Goal: Task Accomplishment & Management: Complete application form

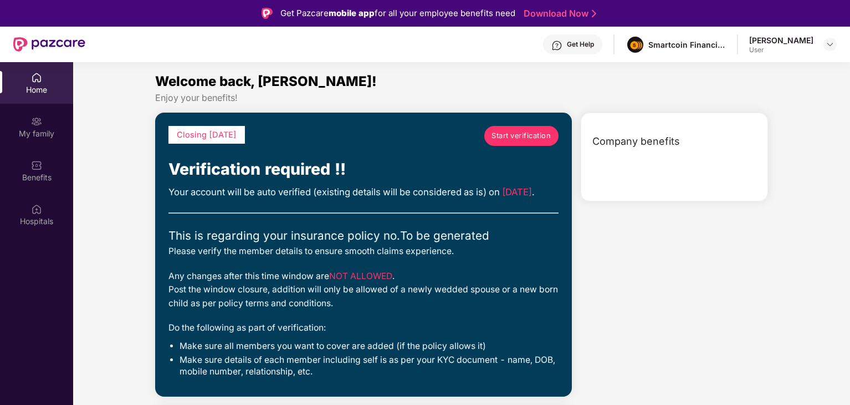
scroll to position [62, 0]
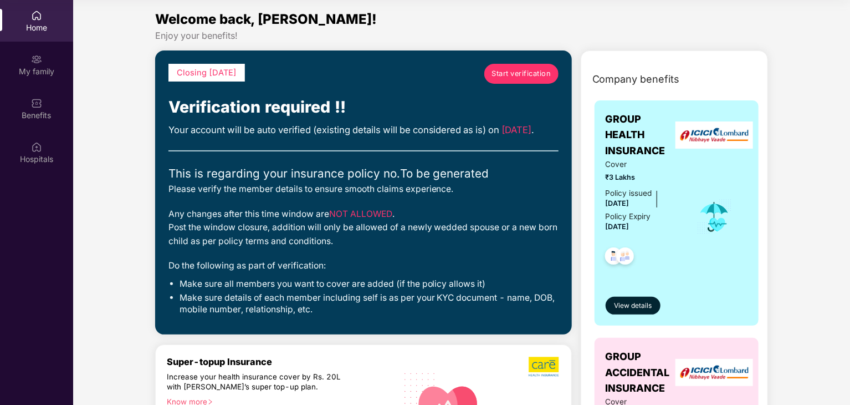
click at [520, 75] on span "Start verification" at bounding box center [521, 73] width 59 height 11
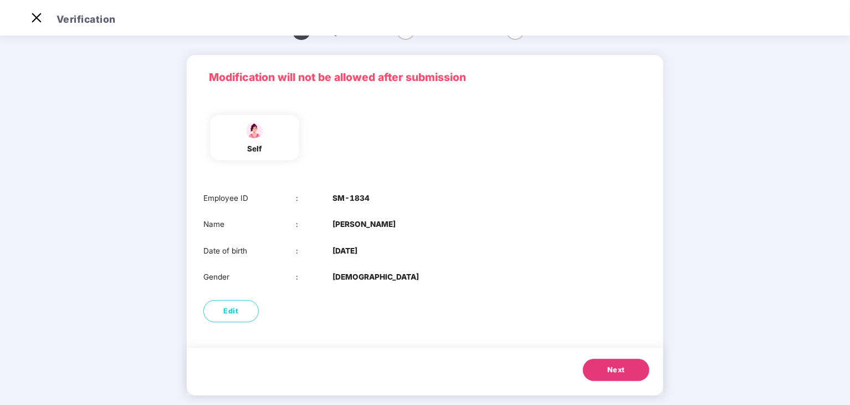
scroll to position [37, 0]
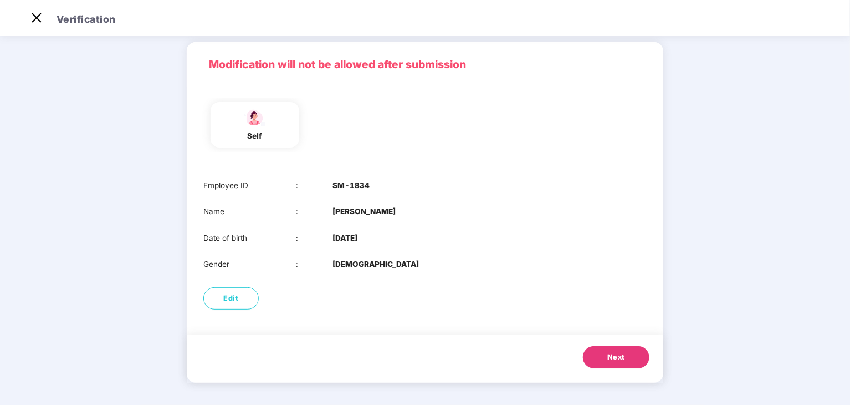
click at [611, 355] on span "Next" at bounding box center [616, 356] width 18 height 11
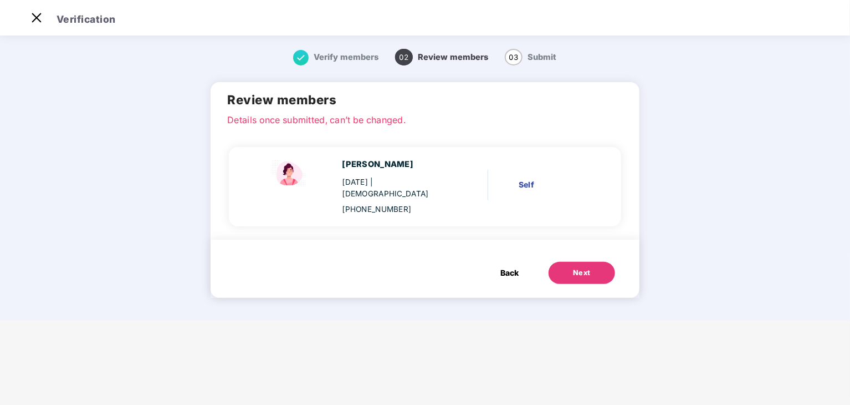
click at [581, 262] on button "Next" at bounding box center [582, 273] width 67 height 22
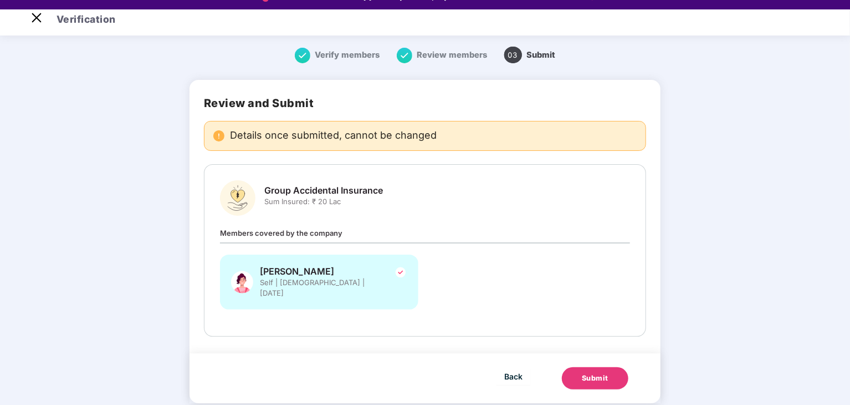
scroll to position [27, 0]
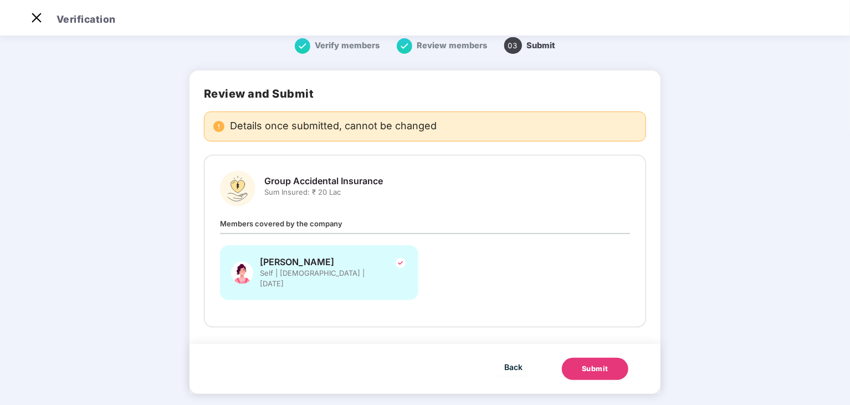
click at [587, 363] on div "Submit" at bounding box center [595, 368] width 27 height 11
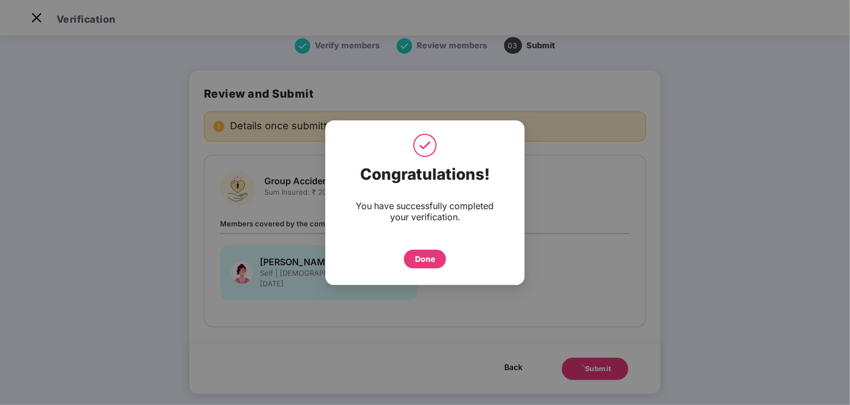
click at [441, 255] on div "Done" at bounding box center [425, 258] width 42 height 19
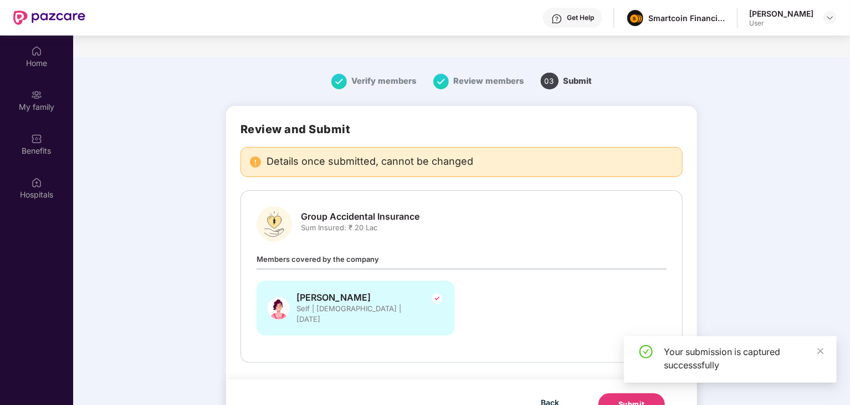
scroll to position [62, 0]
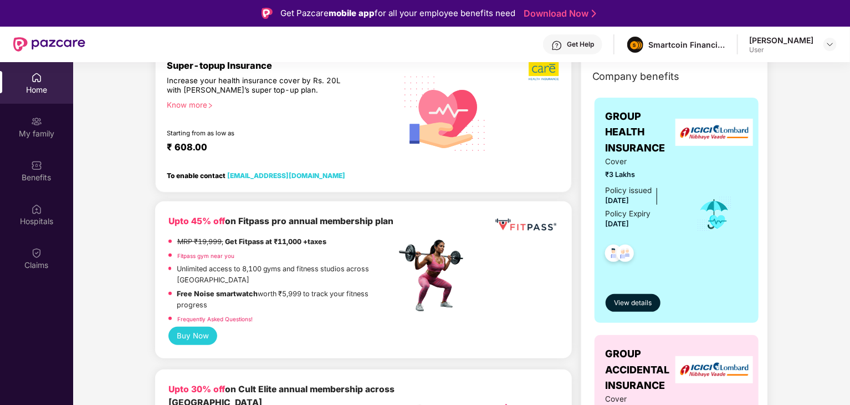
scroll to position [111, 0]
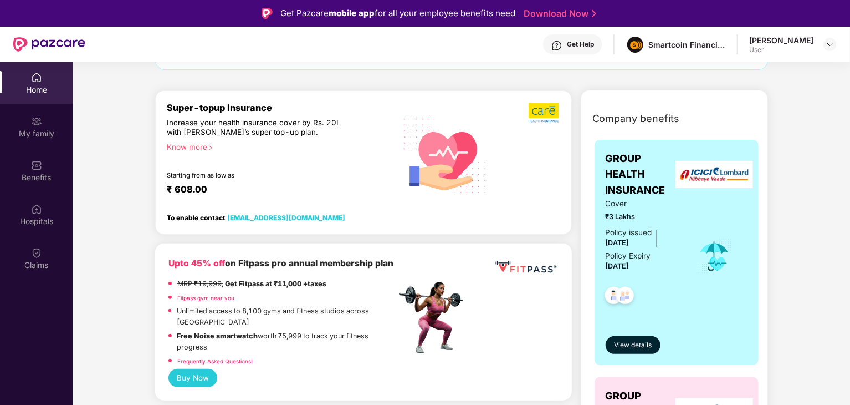
click at [188, 145] on div "Know more" at bounding box center [278, 146] width 223 height 8
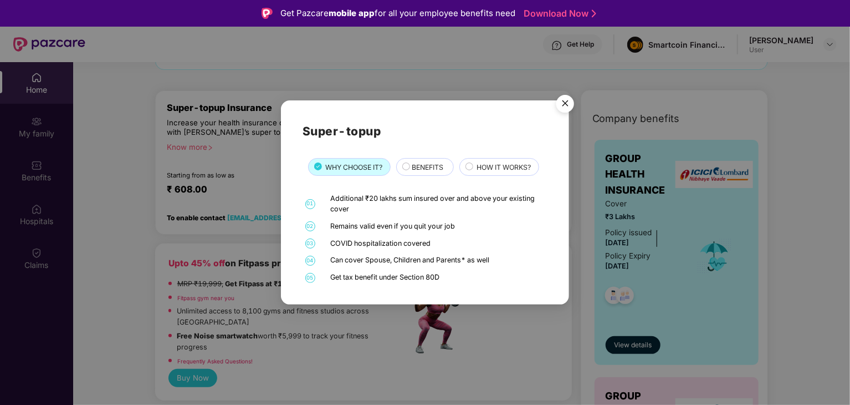
click at [408, 164] on div "BENEFITS" at bounding box center [427, 168] width 42 height 12
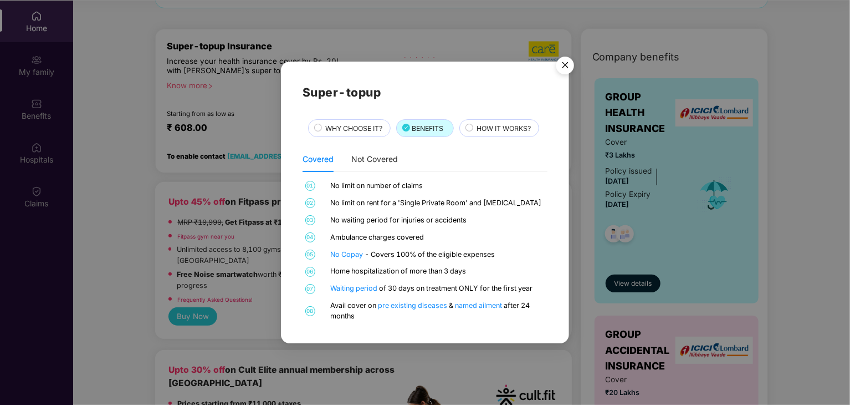
scroll to position [62, 0]
click at [381, 153] on div "Not Covered" at bounding box center [374, 159] width 47 height 12
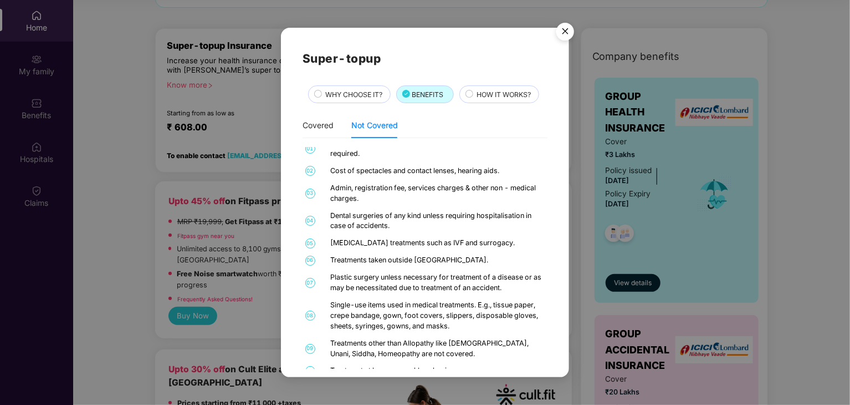
scroll to position [16, 0]
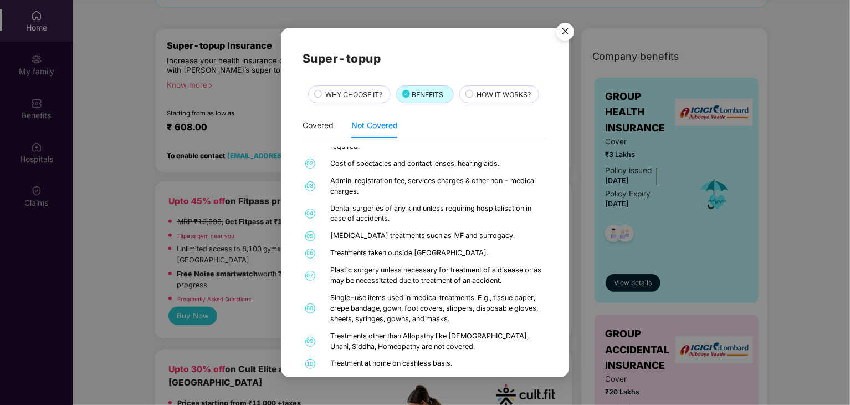
click at [565, 36] on img "Close" at bounding box center [565, 33] width 31 height 31
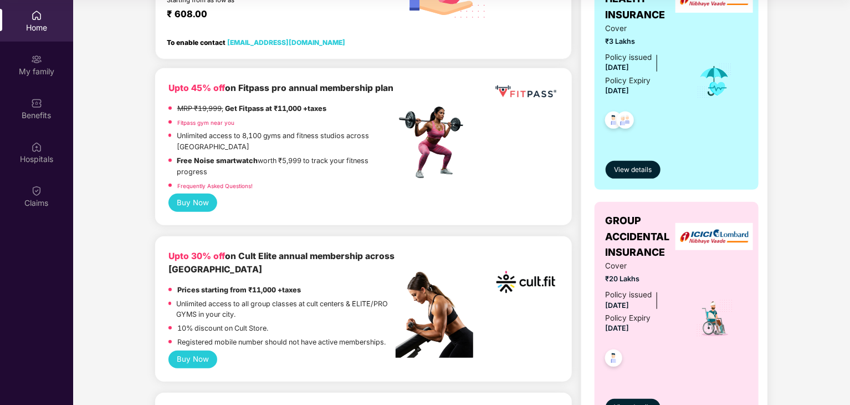
scroll to position [222, 0]
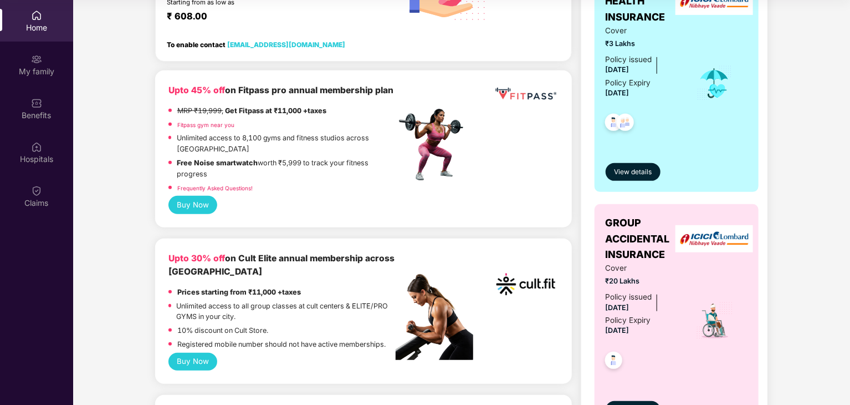
click at [200, 200] on button "Buy Now" at bounding box center [192, 205] width 49 height 18
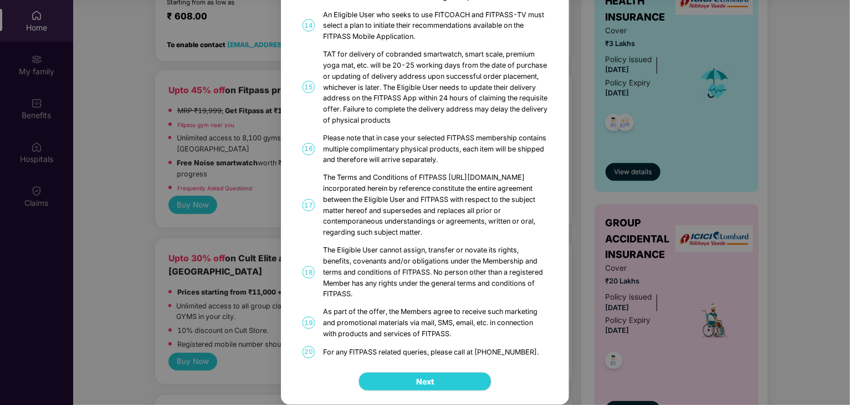
scroll to position [623, 0]
click at [439, 383] on button "Next" at bounding box center [425, 381] width 133 height 19
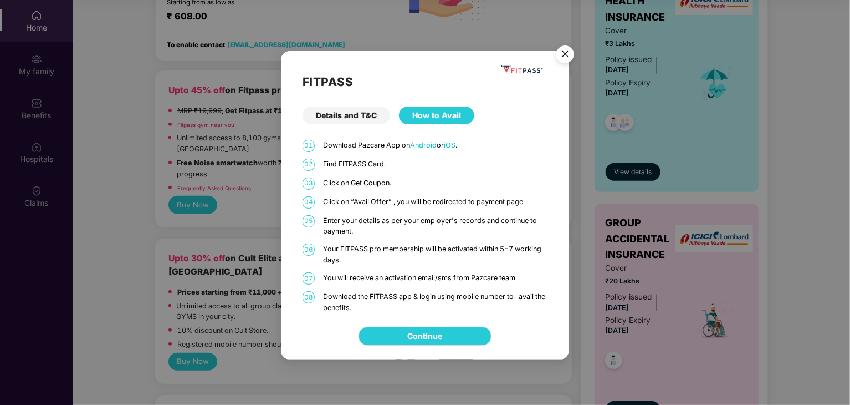
scroll to position [0, 0]
click at [565, 54] on img "Close" at bounding box center [565, 55] width 31 height 31
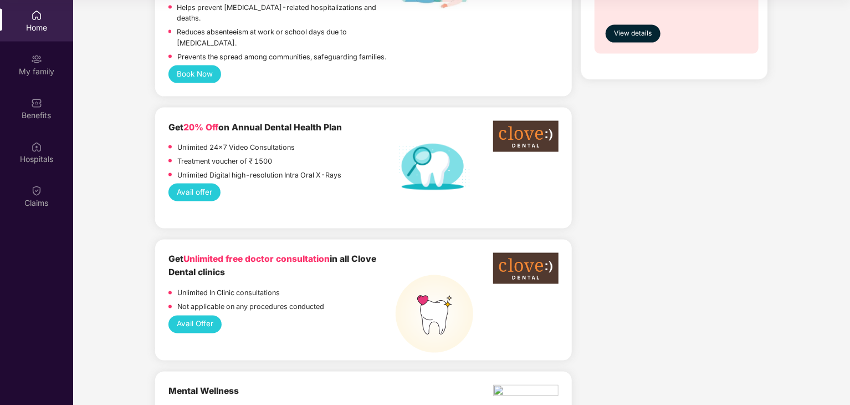
scroll to position [831, 0]
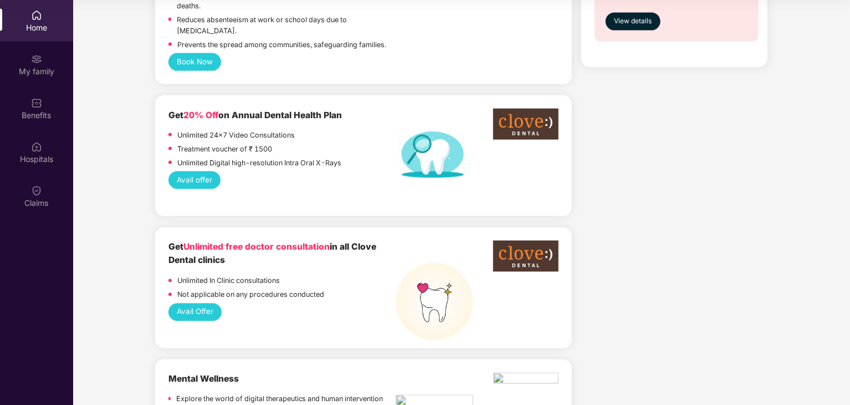
click at [202, 303] on button "Avail Offer" at bounding box center [195, 312] width 54 height 18
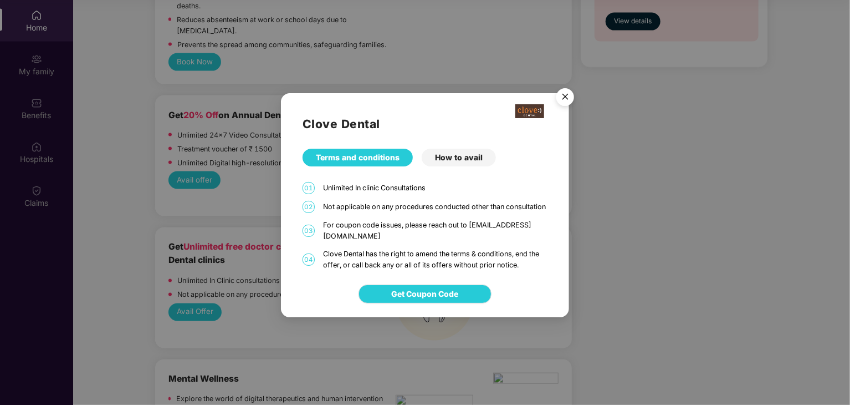
click at [458, 160] on div "How to avail" at bounding box center [459, 158] width 74 height 18
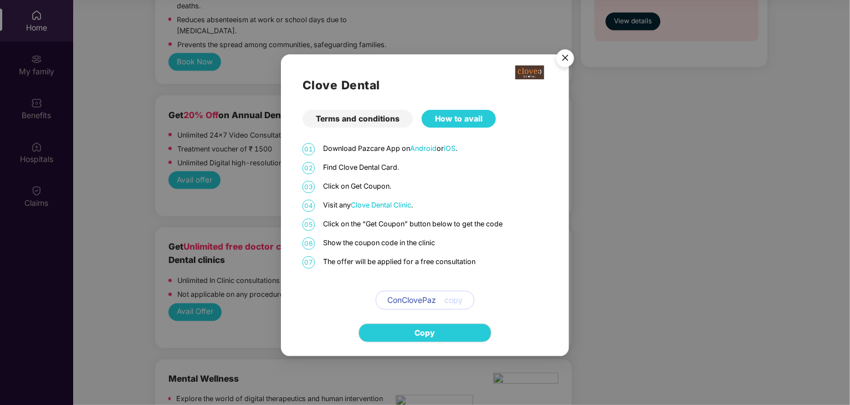
click at [563, 54] on img "Close" at bounding box center [565, 59] width 31 height 31
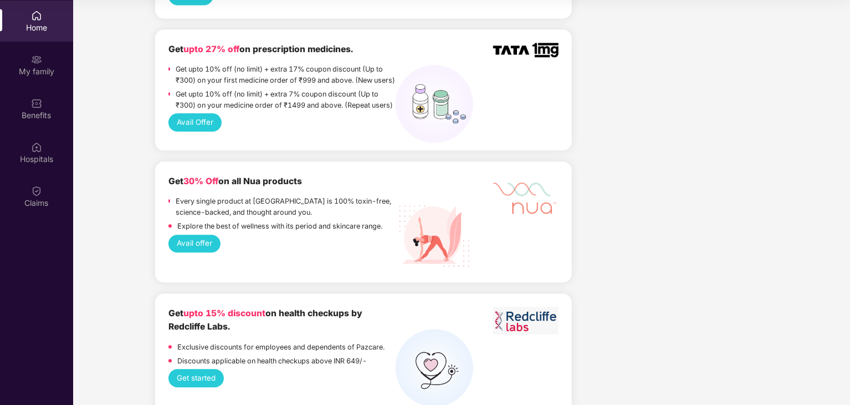
scroll to position [1330, 0]
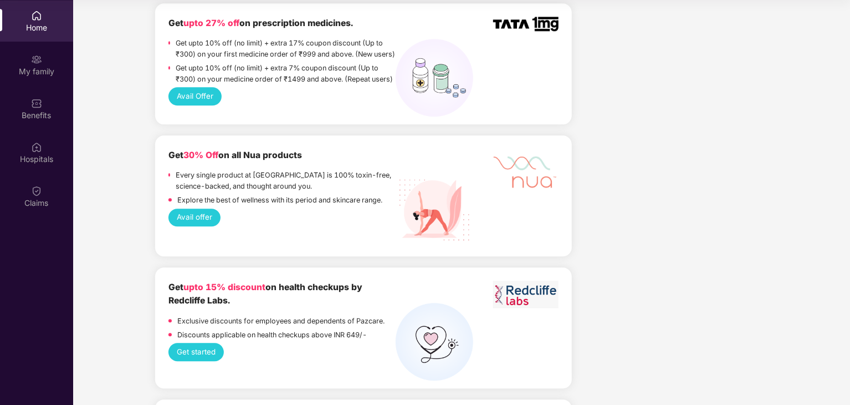
click at [201, 208] on button "Avail offer" at bounding box center [194, 217] width 53 height 18
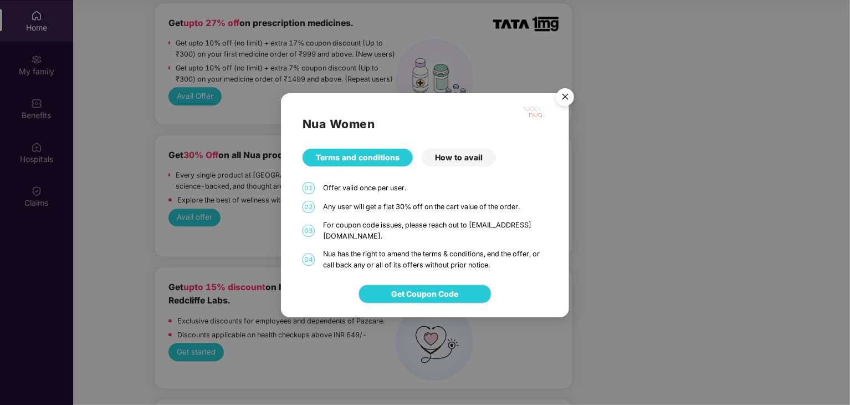
click at [207, 238] on div "Nua Women Terms and conditions How to avail 01 Offer valid once per user. 02 An…" at bounding box center [425, 202] width 850 height 405
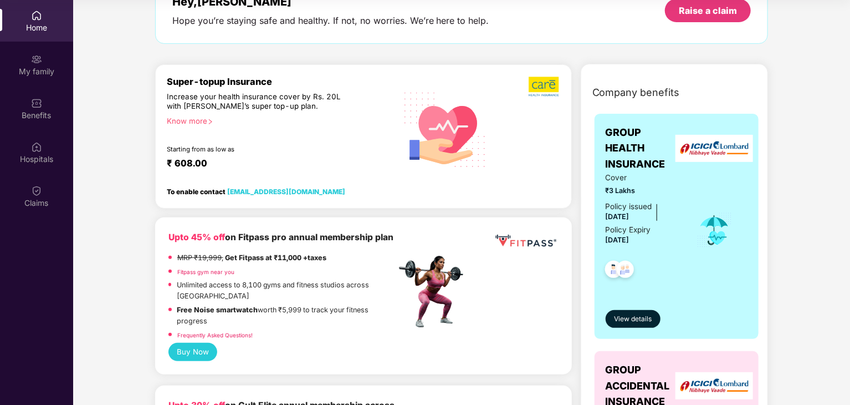
scroll to position [222, 0]
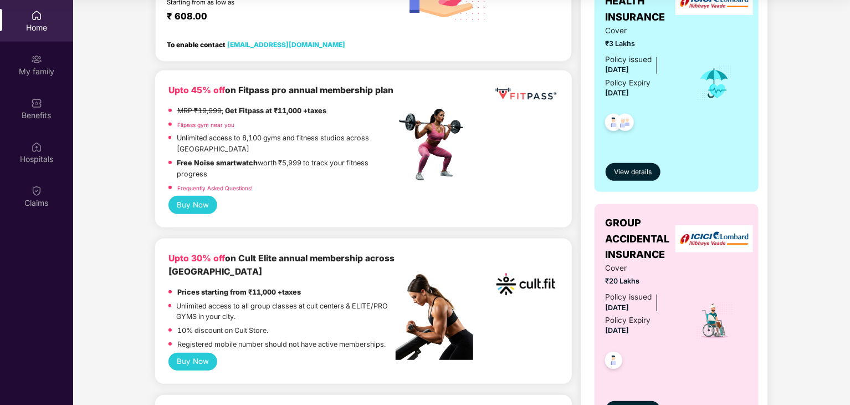
click at [218, 128] on link "Fitpass gym near you" at bounding box center [205, 124] width 57 height 7
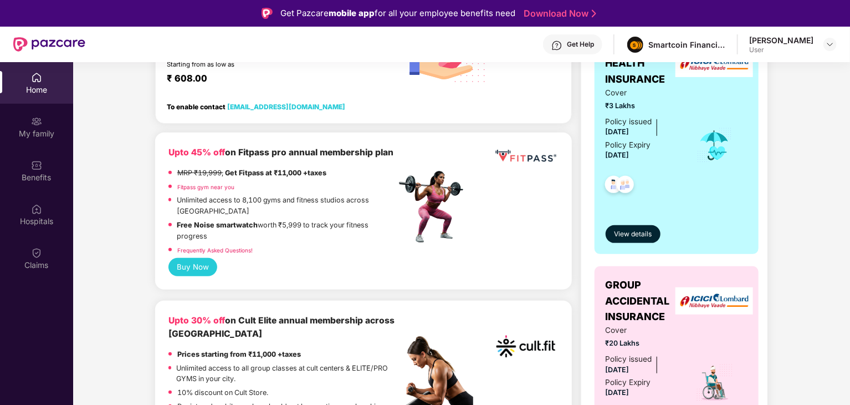
scroll to position [333, 0]
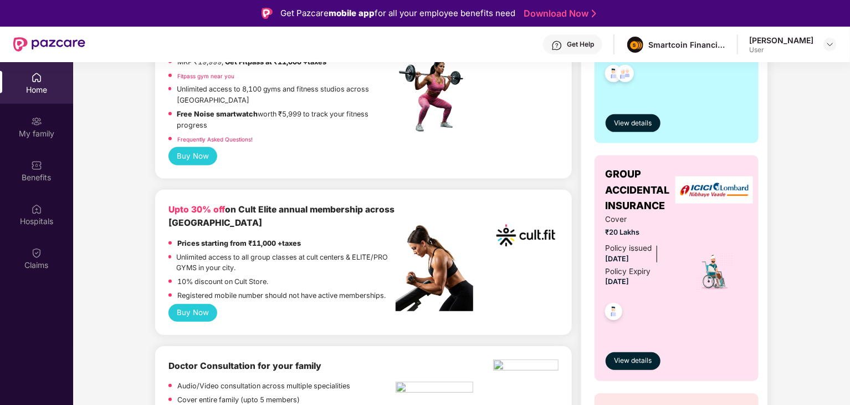
click at [193, 313] on button "Buy Now" at bounding box center [192, 313] width 49 height 18
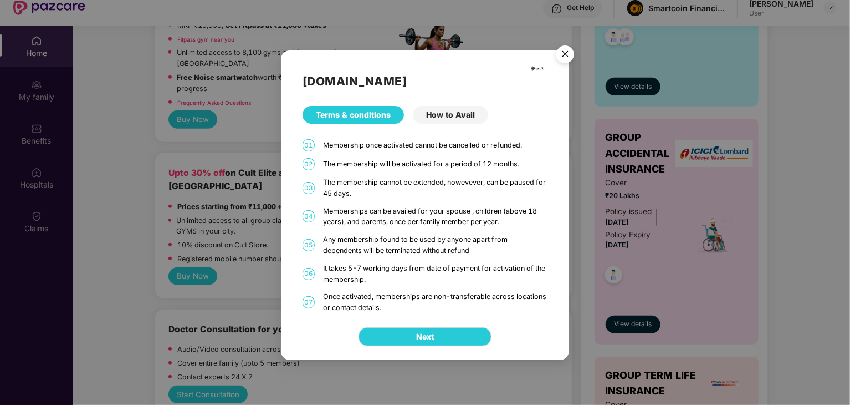
scroll to position [55, 0]
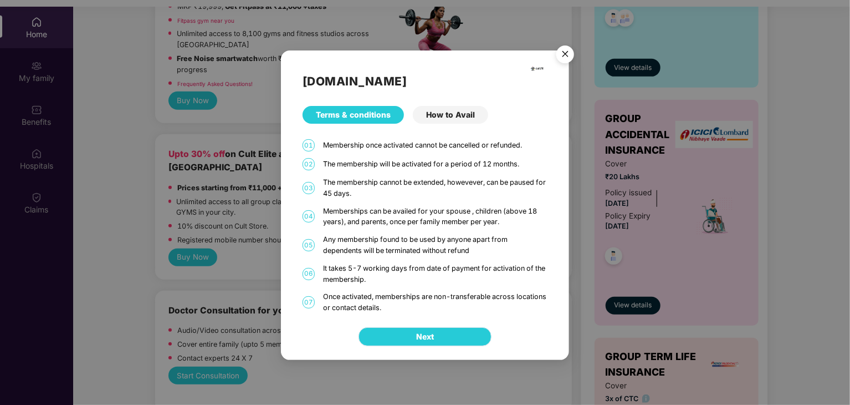
click at [429, 341] on span "Next" at bounding box center [425, 336] width 18 height 12
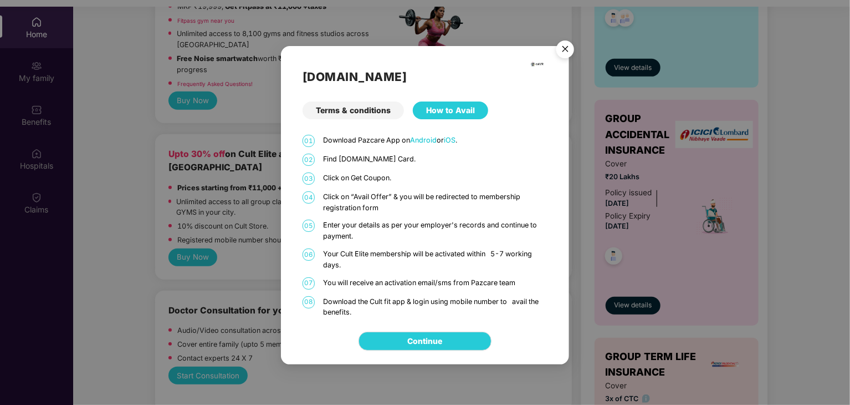
click at [568, 50] on img "Close" at bounding box center [565, 50] width 31 height 31
